Goal: Information Seeking & Learning: Learn about a topic

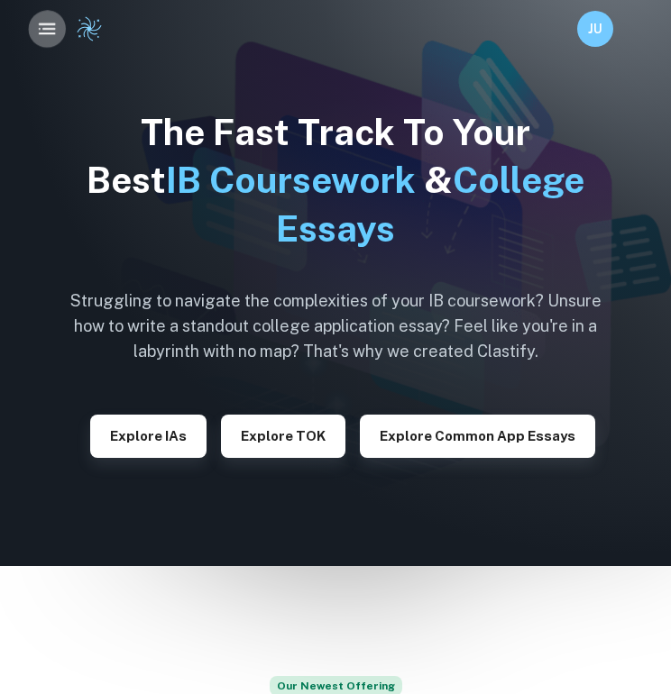
click at [50, 30] on rect "button" at bounding box center [49, 29] width 14 height 2
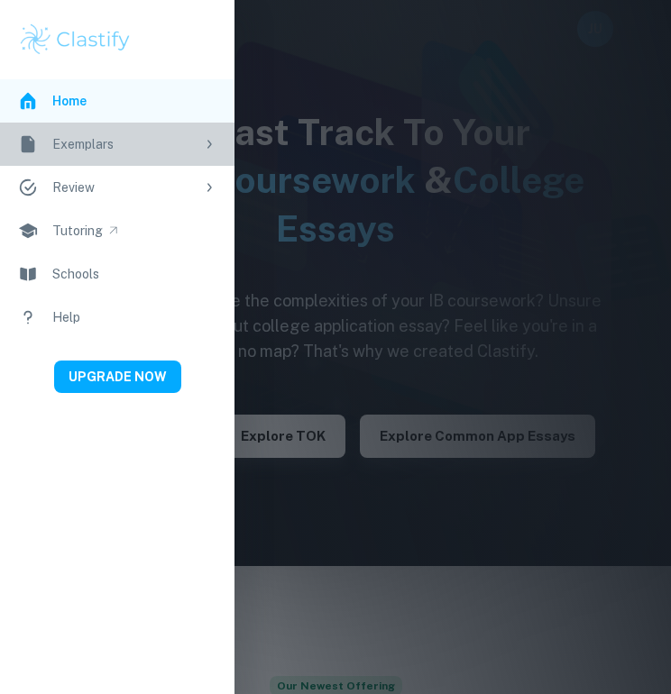
click at [108, 140] on div "Exemplars" at bounding box center [123, 144] width 142 height 20
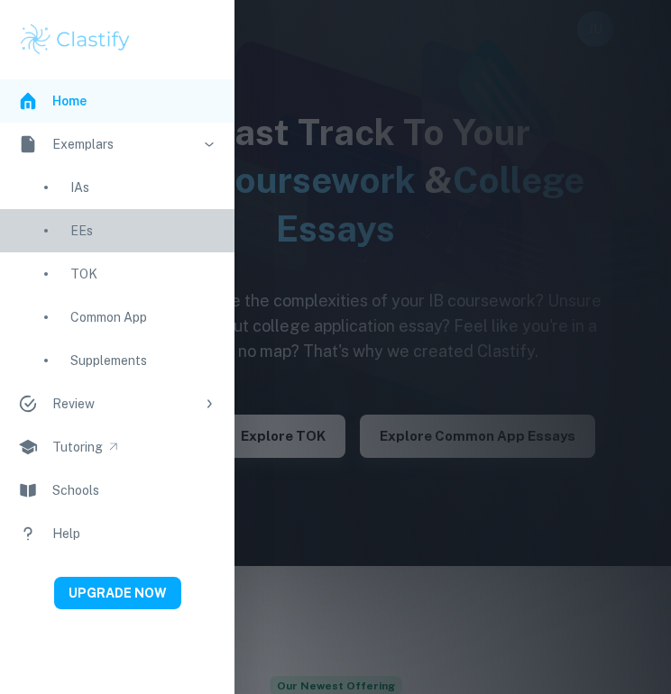
click at [86, 220] on link "EEs" at bounding box center [117, 230] width 234 height 43
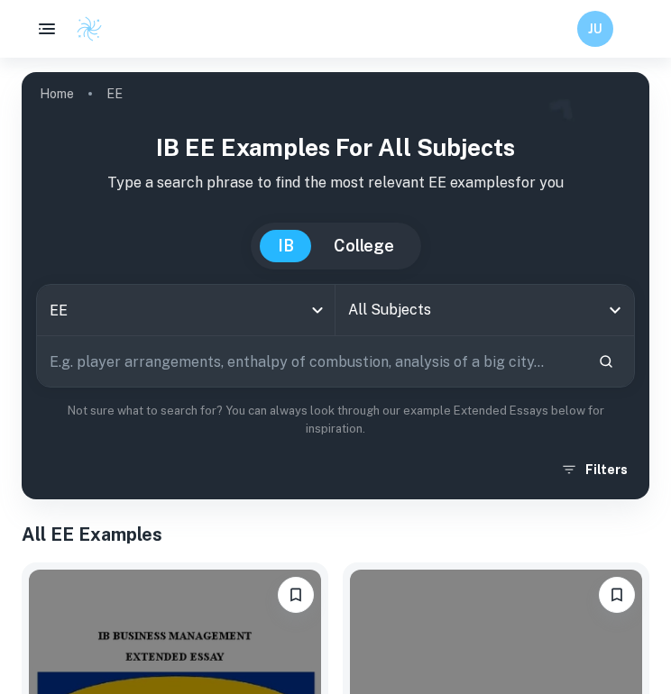
click at [397, 307] on input "All Subjects" at bounding box center [470, 310] width 255 height 34
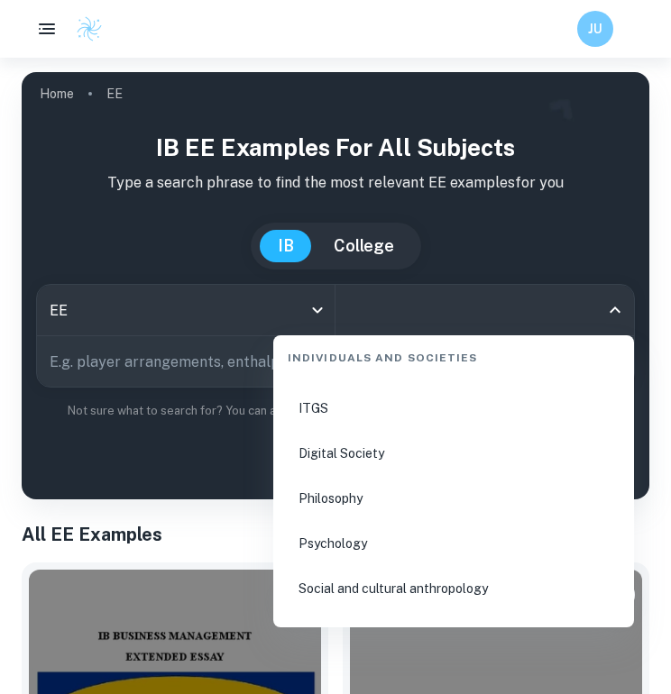
scroll to position [2362, 0]
click at [335, 536] on li "Psychology" at bounding box center [453, 541] width 346 height 41
type input "Psychology"
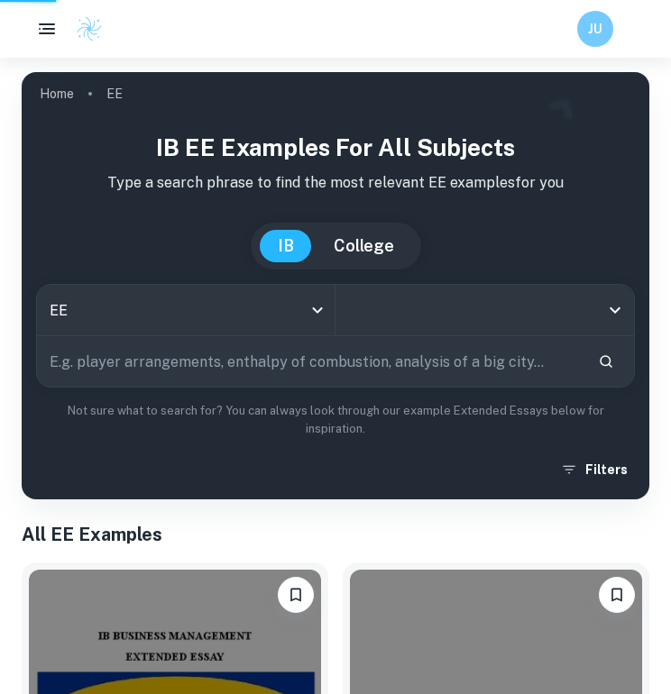
click at [240, 368] on input "text" at bounding box center [310, 361] width 546 height 50
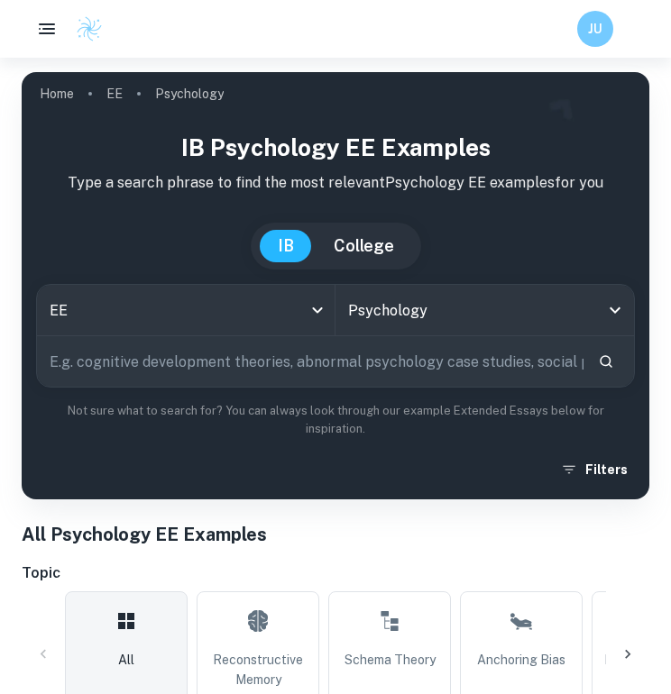
click at [270, 380] on input "text" at bounding box center [310, 361] width 546 height 50
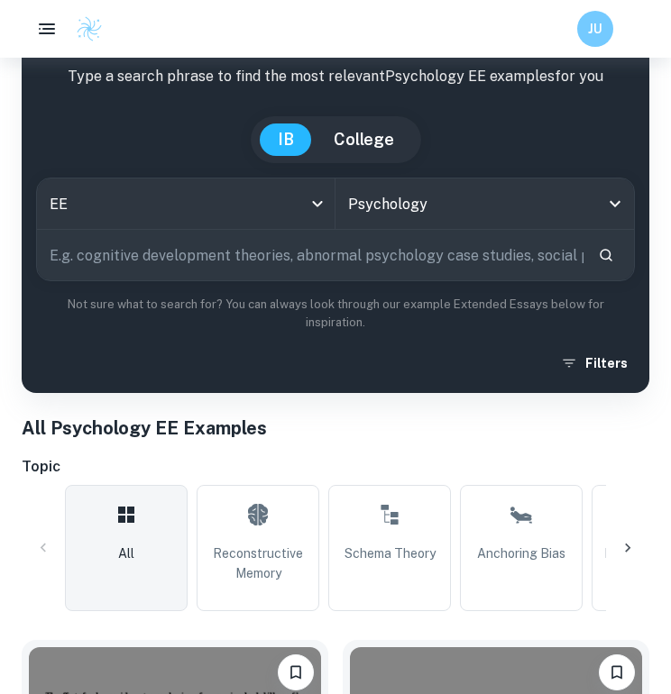
scroll to position [107, 0]
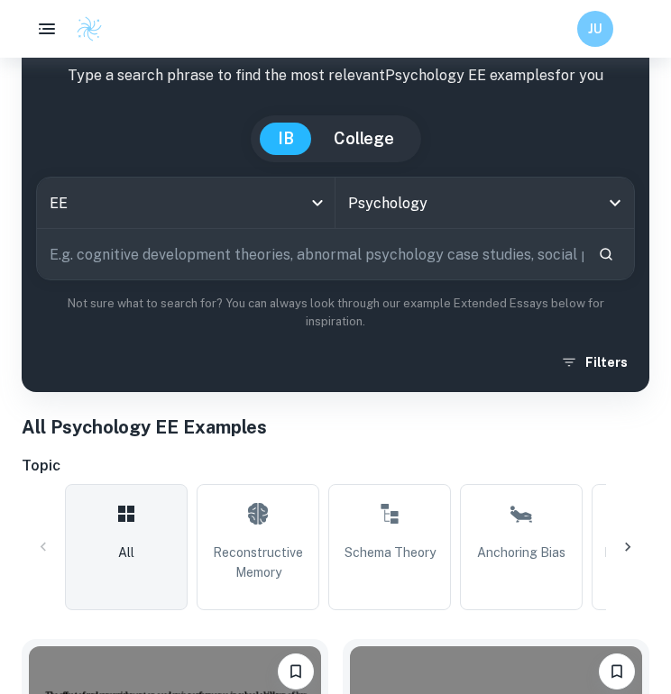
click at [243, 276] on input "text" at bounding box center [310, 254] width 546 height 50
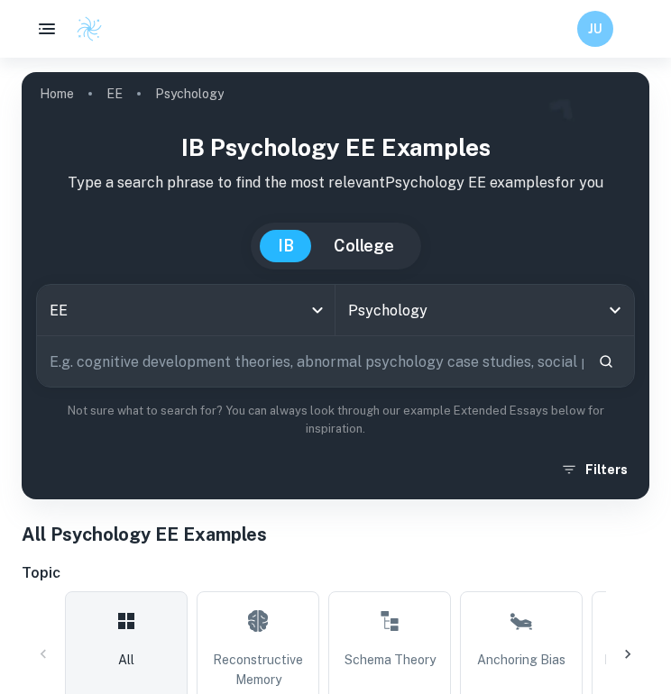
scroll to position [0, 0]
click at [224, 362] on input "text" at bounding box center [310, 361] width 546 height 50
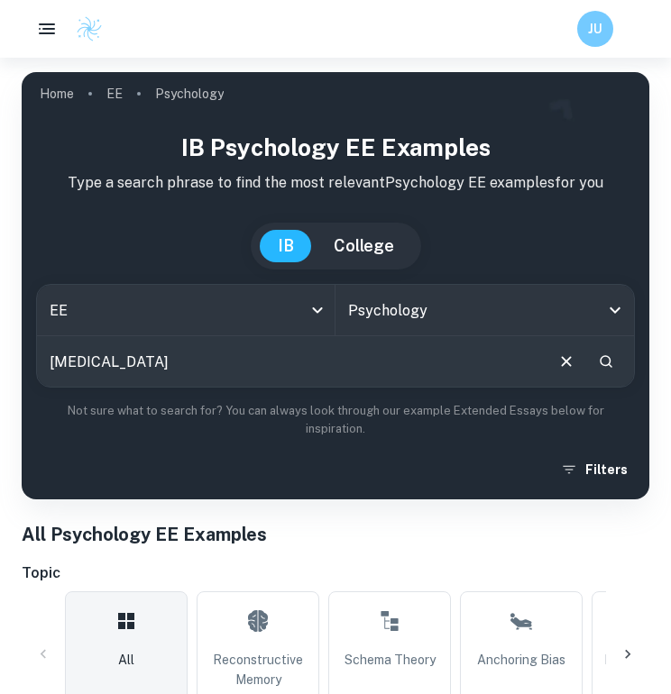
type input "[MEDICAL_DATA]"
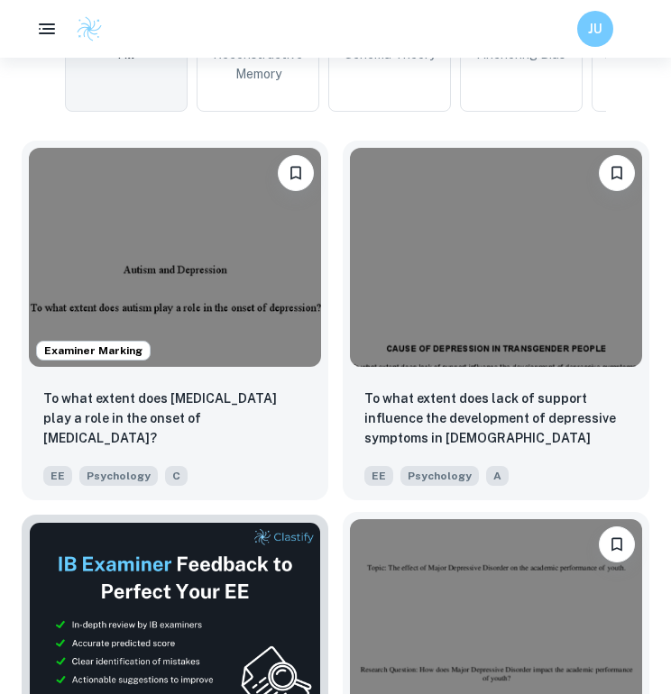
scroll to position [581, 0]
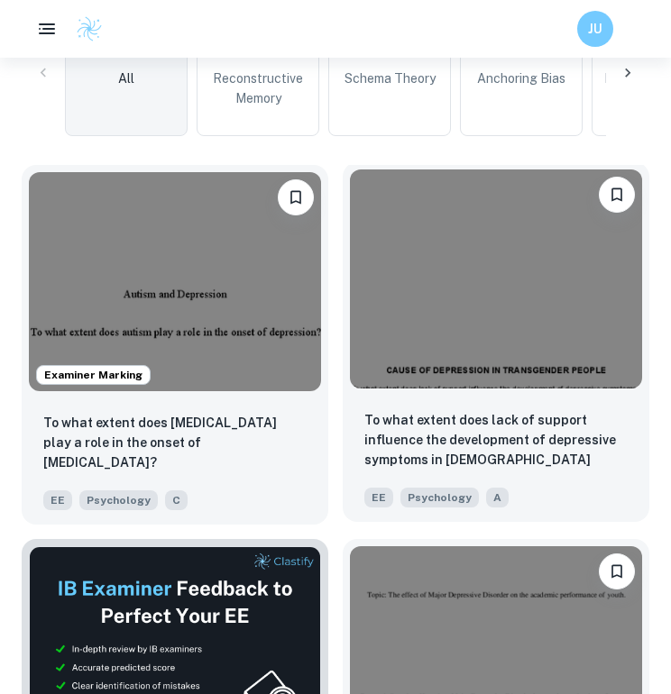
click at [443, 327] on img at bounding box center [496, 278] width 292 height 219
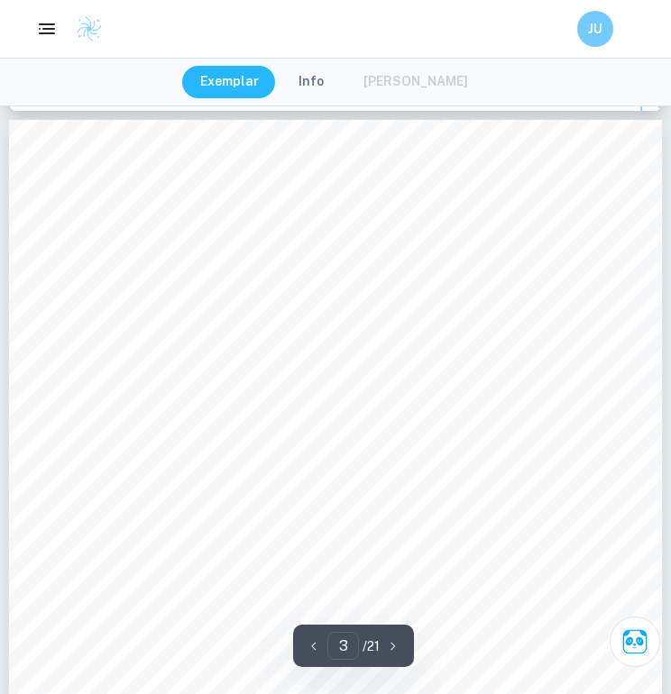
scroll to position [2065, 0]
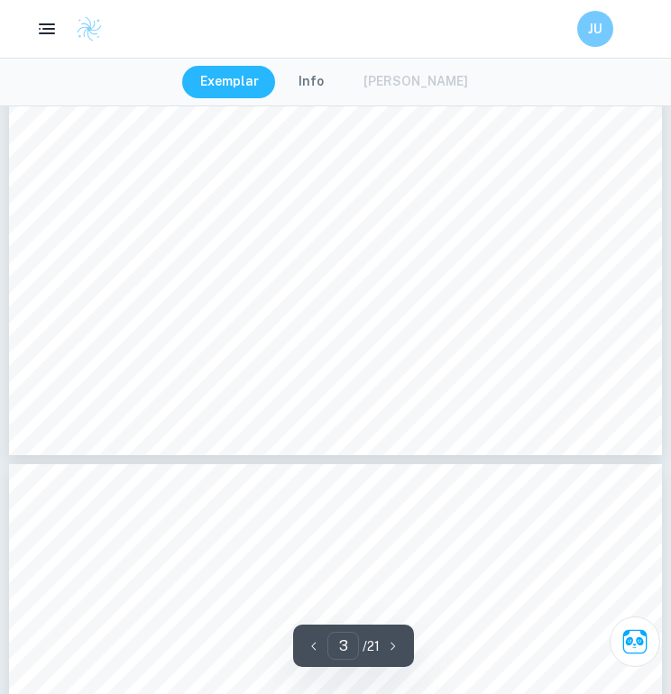
type input "4"
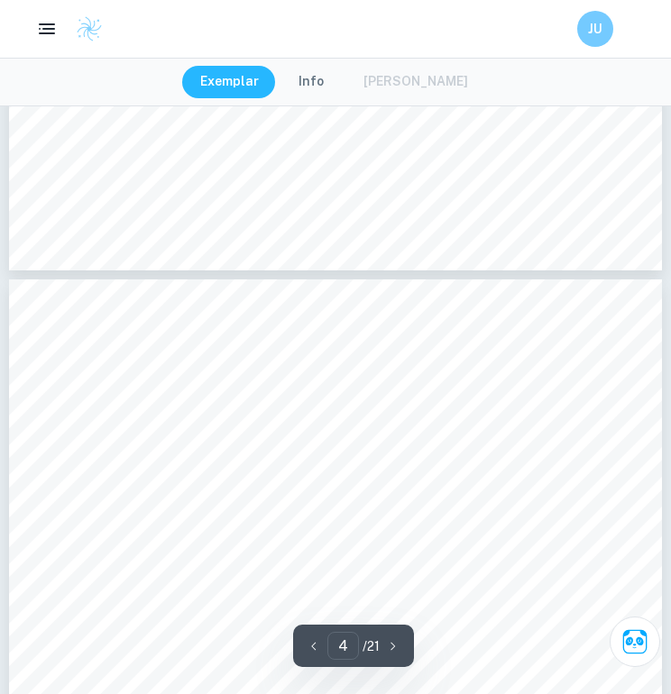
scroll to position [2851, 0]
